Goal: Task Accomplishment & Management: Use online tool/utility

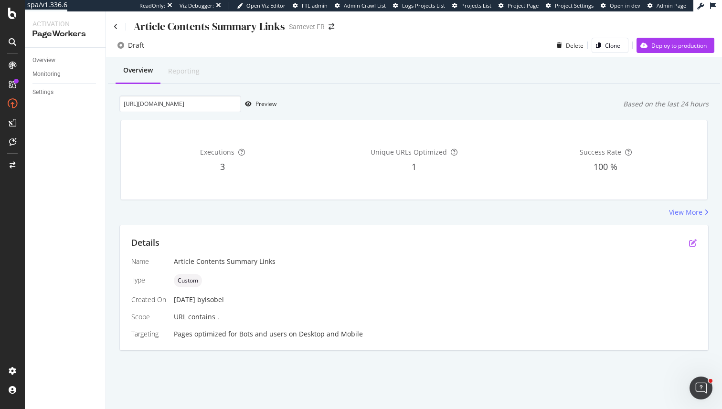
click at [693, 245] on icon "pen-to-square" at bounding box center [693, 243] width 8 height 8
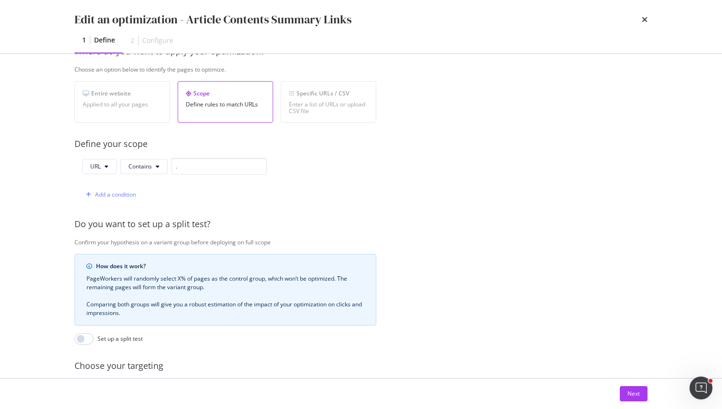
scroll to position [151, 0]
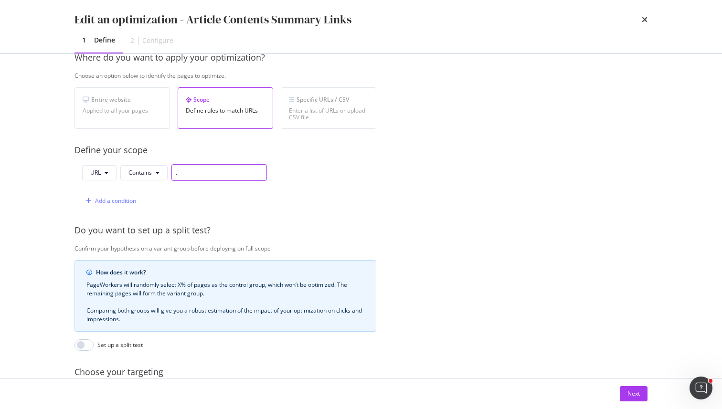
click at [195, 171] on input "." at bounding box center [219, 172] width 96 height 17
click at [204, 177] on input "/article/" at bounding box center [219, 172] width 96 height 17
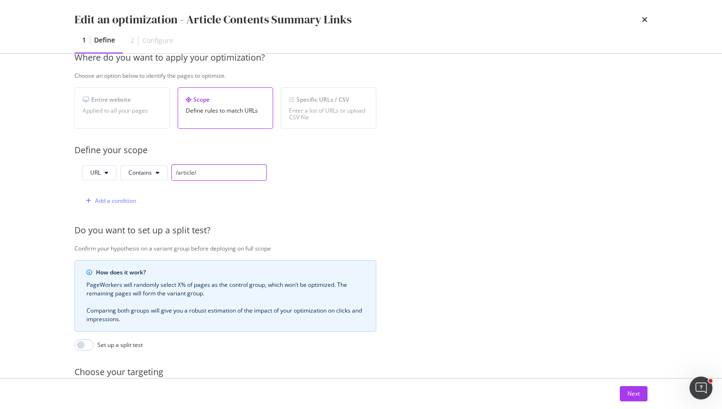
paste input "s"
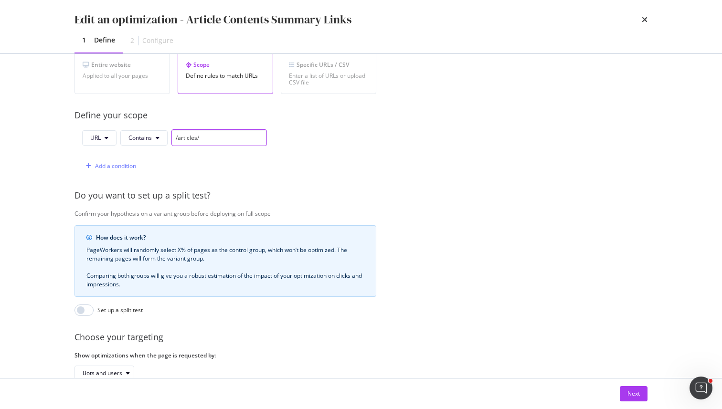
scroll to position [245, 0]
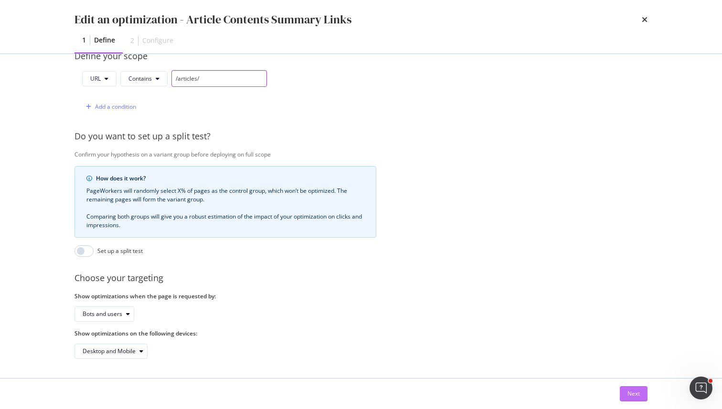
type input "/articles/"
click at [633, 393] on div "Next" at bounding box center [634, 394] width 12 height 8
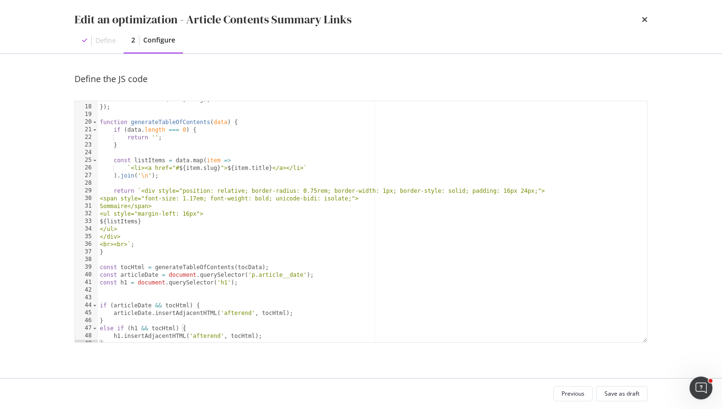
scroll to position [0, 0]
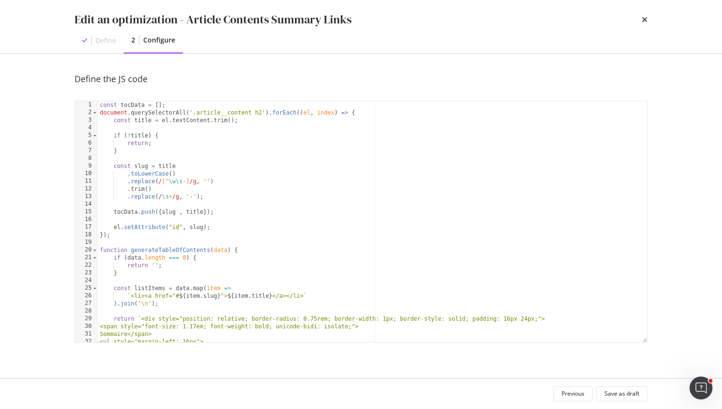
click at [228, 0] on div "Edit an optimization - Article Contents Summary Links Define 2 Configure" at bounding box center [360, 26] width 611 height 53
click at [642, 22] on icon "times" at bounding box center [645, 20] width 6 height 8
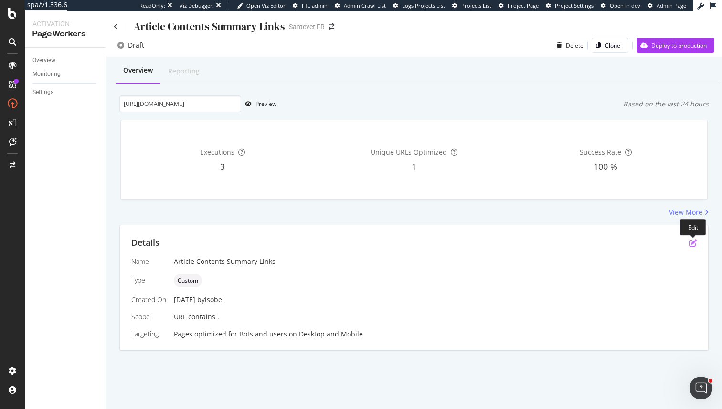
click at [691, 242] on icon "pen-to-square" at bounding box center [693, 243] width 8 height 8
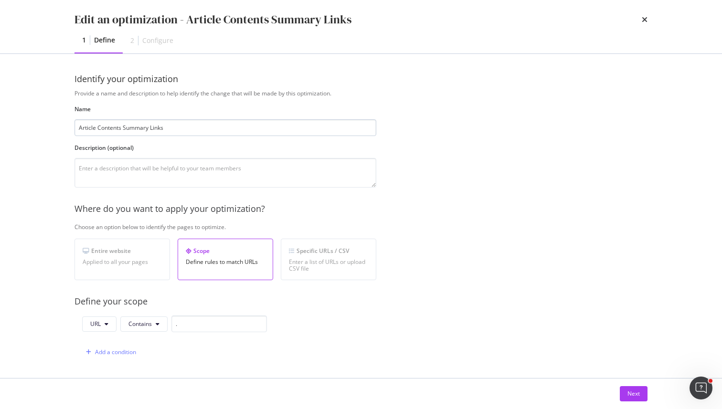
click at [149, 128] on input "Article Contents Summary Links" at bounding box center [226, 127] width 302 height 17
type input "Article Contents Summary with Section Links"
click at [636, 396] on div "Next" at bounding box center [634, 394] width 12 height 8
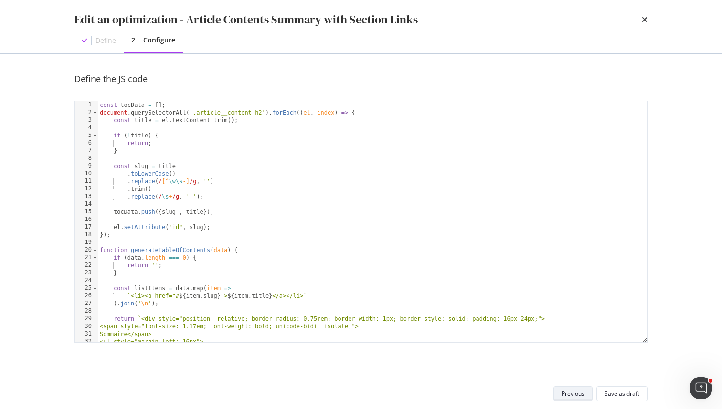
click at [574, 392] on div "Previous" at bounding box center [573, 394] width 23 height 8
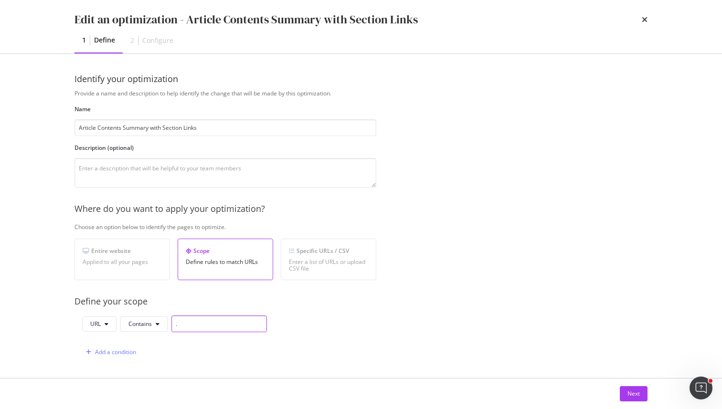
click at [218, 320] on input "." at bounding box center [219, 324] width 96 height 17
type input "/articles/"
click at [641, 396] on button "Next" at bounding box center [634, 393] width 28 height 15
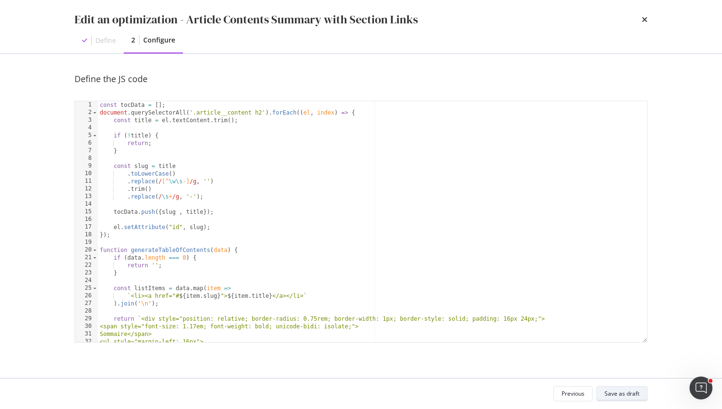
click at [636, 396] on div "Save as draft" at bounding box center [622, 394] width 35 height 8
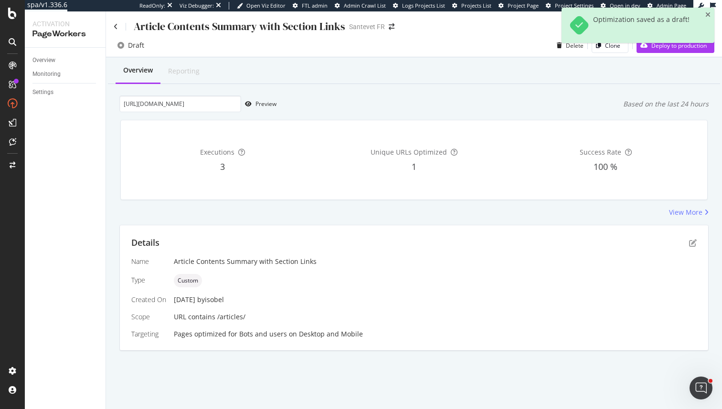
click at [535, 343] on div "Details Name Article Contents Summary with Section Links Type Custom Created On…" at bounding box center [414, 287] width 588 height 125
click at [698, 216] on div "View More" at bounding box center [685, 213] width 33 height 10
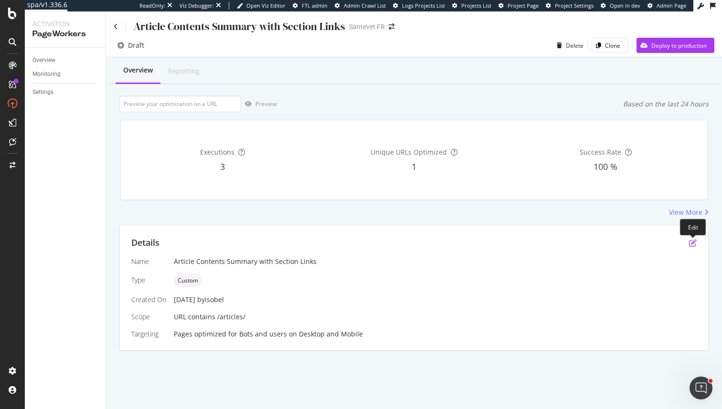
click at [694, 244] on icon "pen-to-square" at bounding box center [693, 243] width 8 height 8
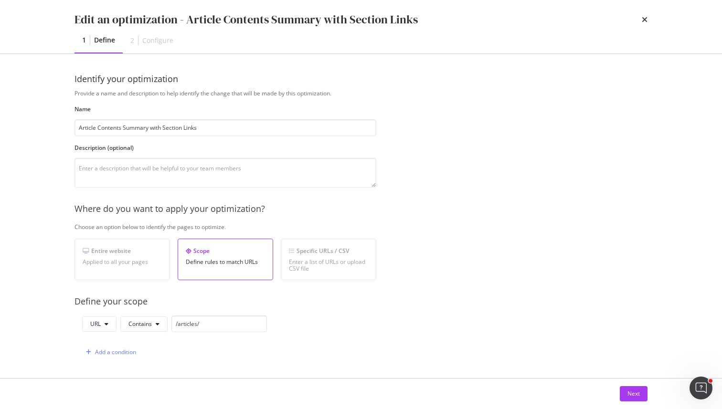
scroll to position [188, 0]
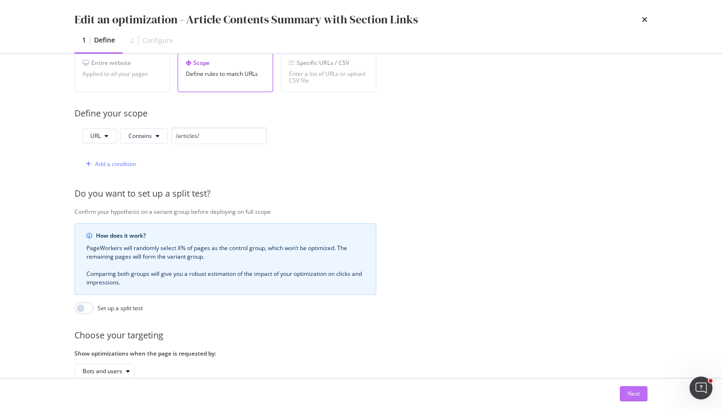
click at [625, 394] on button "Next" at bounding box center [634, 393] width 28 height 15
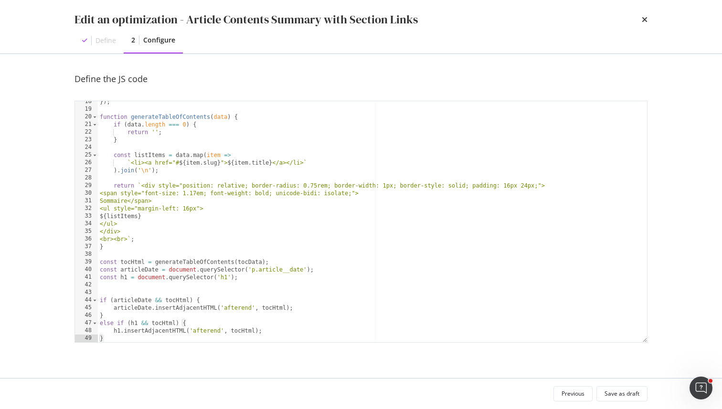
scroll to position [0, 0]
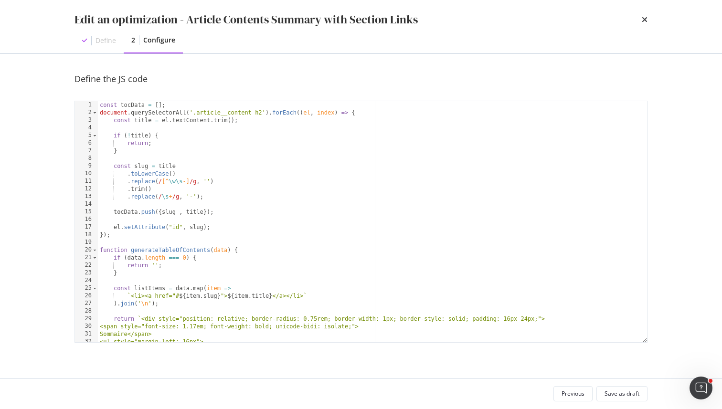
click at [643, 14] on div "times" at bounding box center [645, 19] width 6 height 16
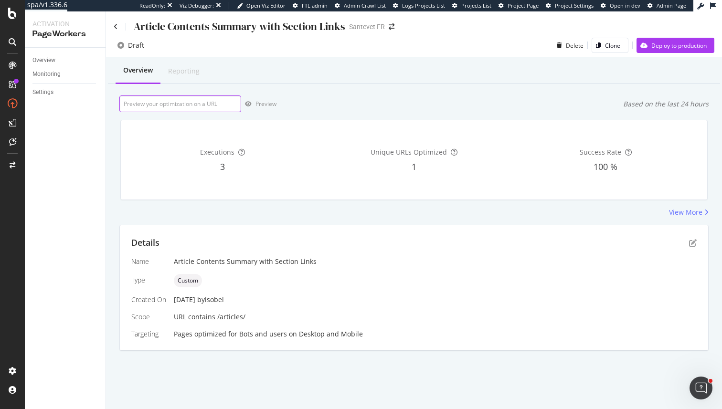
click at [199, 99] on input "url" at bounding box center [180, 104] width 122 height 17
paste input "[URL][DOMAIN_NAME][PERSON_NAME]"
type input "[URL][DOMAIN_NAME][PERSON_NAME]"
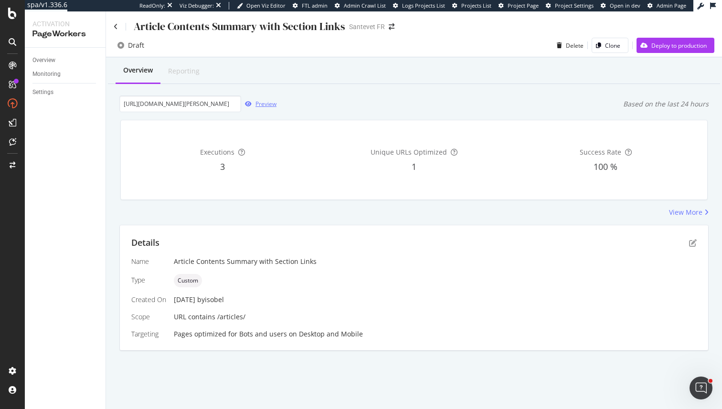
click at [250, 106] on icon "button" at bounding box center [248, 104] width 7 height 6
click at [684, 210] on div "View More" at bounding box center [685, 213] width 33 height 10
click at [694, 249] on div "Details Name Article Contents Summary with Section Links Type Custom Created On…" at bounding box center [414, 287] width 588 height 125
click at [693, 246] on icon "pen-to-square" at bounding box center [693, 243] width 8 height 8
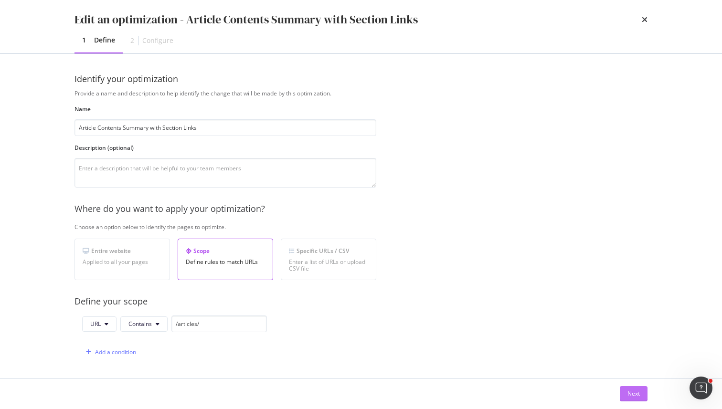
click at [637, 391] on div "Next" at bounding box center [634, 394] width 12 height 8
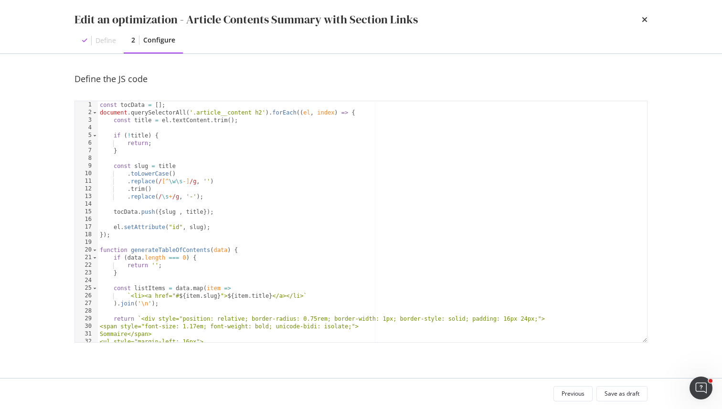
click at [460, 325] on div "const tocData = [ ] ; document . querySelectorAll ( '.article__content h2' ) . …" at bounding box center [372, 229] width 549 height 256
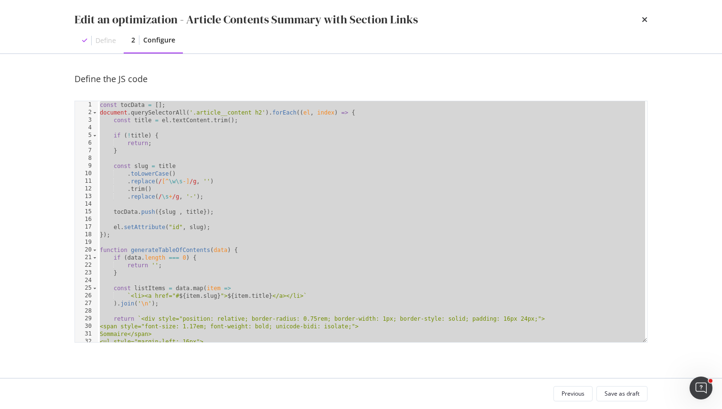
click at [210, 231] on div "const tocData = [ ] ; document . querySelectorAll ( '.article__content h2' ) . …" at bounding box center [372, 229] width 549 height 256
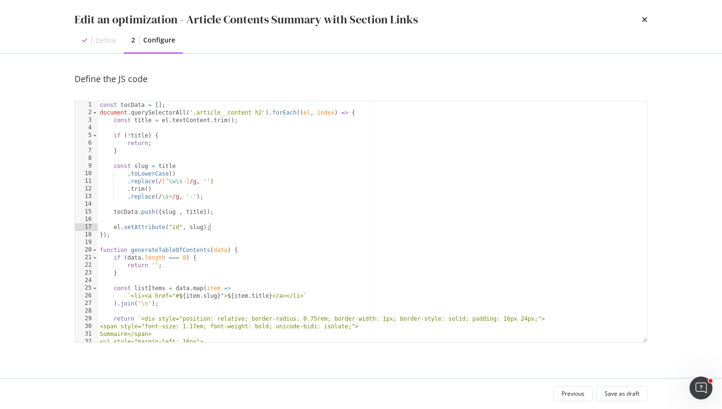
click at [185, 266] on div "const tocData = [ ] ; document . querySelectorAll ( '.article__content h2' ) . …" at bounding box center [372, 229] width 549 height 256
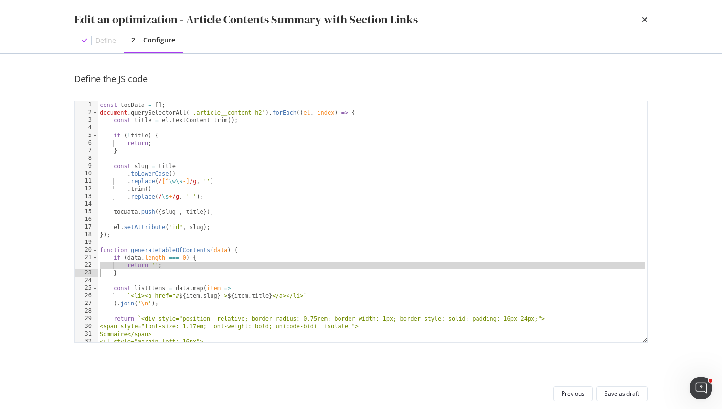
click at [185, 266] on div "const tocData = [ ] ; document . querySelectorAll ( '.article__content h2' ) . …" at bounding box center [372, 229] width 549 height 256
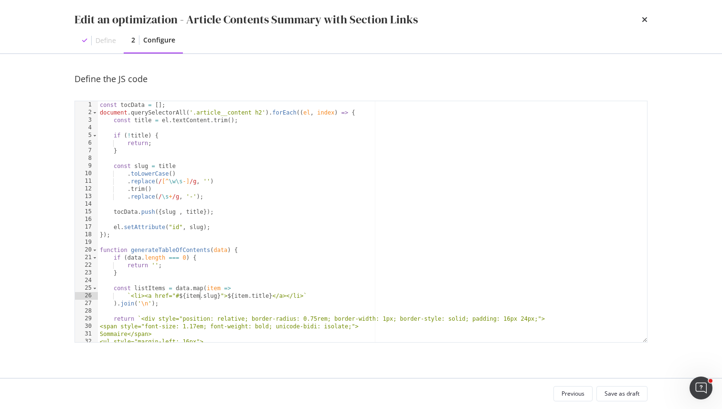
click at [201, 296] on div "const tocData = [ ] ; document . querySelectorAll ( '.article__content h2' ) . …" at bounding box center [372, 229] width 549 height 256
click at [188, 166] on div "const tocData = [ ] ; document . querySelectorAll ( '.article__content h2' ) . …" at bounding box center [372, 229] width 549 height 256
click at [187, 173] on div "const tocData = [ ] ; document . querySelectorAll ( '.article__content h2' ) . …" at bounding box center [372, 229] width 549 height 256
type textarea ".toLowerCase()"
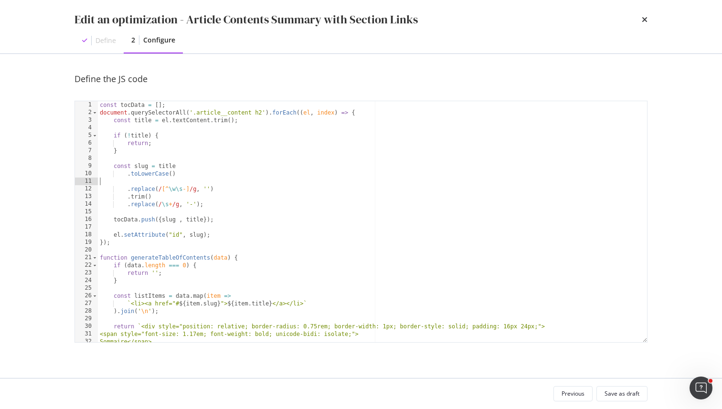
paste textarea ".normalize('NFD').replace(/[\u0300-\u036f]/g, '') // Remove accents"
click at [112, 181] on div "const tocData = [ ] ; document . querySelectorAll ( '.article__content h2' ) . …" at bounding box center [372, 229] width 549 height 256
click at [114, 181] on div "const tocData = [ ] ; document . querySelectorAll ( '.article__content h2' ) . …" at bounding box center [372, 229] width 549 height 256
click at [211, 198] on div "const tocData = [ ] ; document . querySelectorAll ( '.article__content h2' ) . …" at bounding box center [372, 229] width 549 height 256
click at [240, 235] on div "const tocData = [ ] ; document . querySelectorAll ( '.article__content h2' ) . …" at bounding box center [372, 229] width 549 height 256
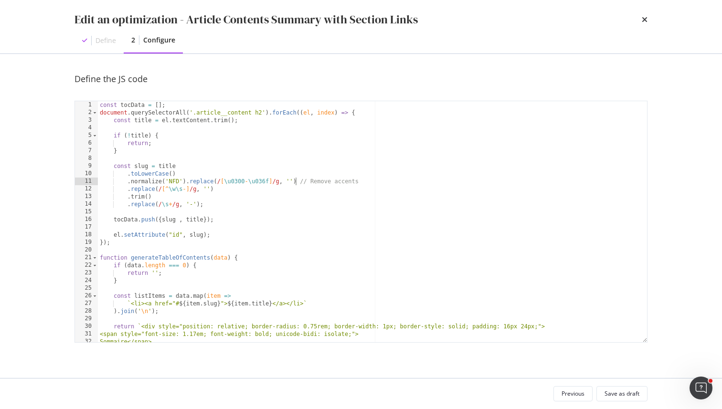
click at [296, 181] on div "const tocData = [ ] ; document . querySelectorAll ( '.article__content h2' ) . …" at bounding box center [372, 229] width 549 height 256
drag, startPoint x: 297, startPoint y: 181, endPoint x: 358, endPoint y: 183, distance: 60.7
click at [358, 183] on div "const tocData = [ ] ; document . querySelectorAll ( '.article__content h2' ) . …" at bounding box center [372, 229] width 549 height 256
click at [218, 236] on div "const tocData = [ ] ; document . querySelectorAll ( '.article__content h2' ) . …" at bounding box center [372, 229] width 549 height 256
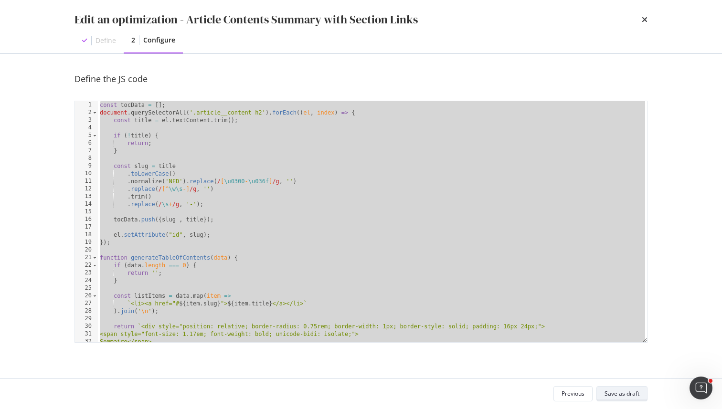
type textarea "h1.insertAdjacentHTML('afterend', tocHtml); }"
click at [614, 401] on button "Save as draft" at bounding box center [622, 393] width 51 height 15
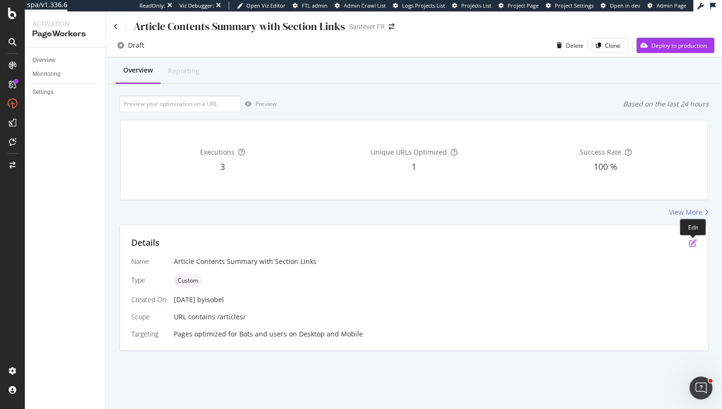
click at [696, 244] on icon "pen-to-square" at bounding box center [693, 243] width 8 height 8
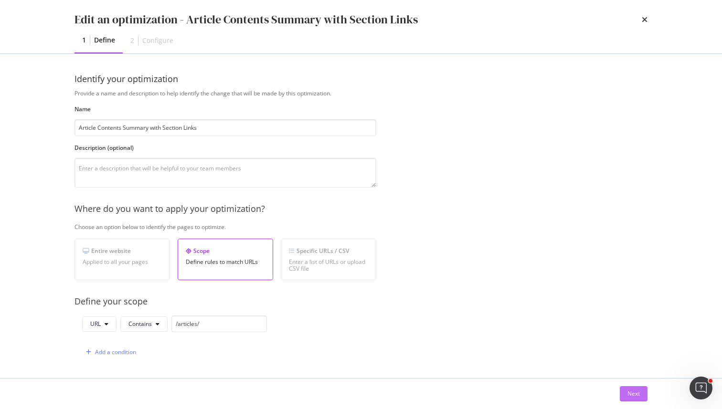
click at [629, 392] on div "Next" at bounding box center [634, 394] width 12 height 8
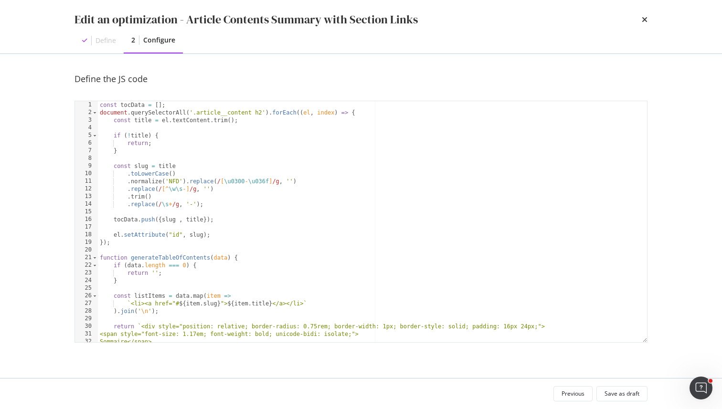
click at [325, 255] on div "const tocData = [ ] ; document . querySelectorAll ( '.article__content h2' ) . …" at bounding box center [372, 229] width 549 height 256
type textarea "h1.insertAdjacentHTML('afterend', tocHtml); }"
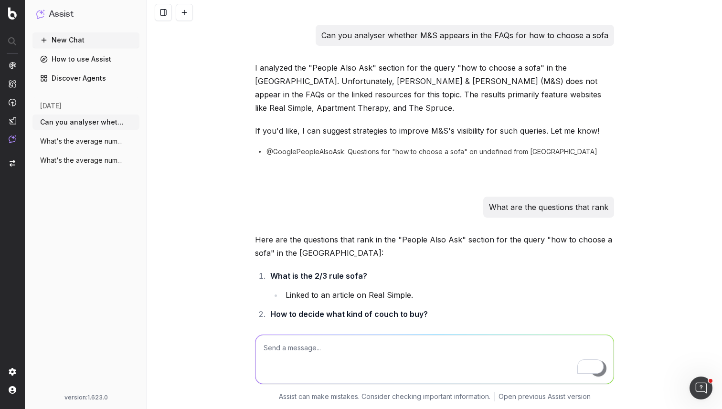
scroll to position [4561, 0]
